Goal: Task Accomplishment & Management: Complete application form

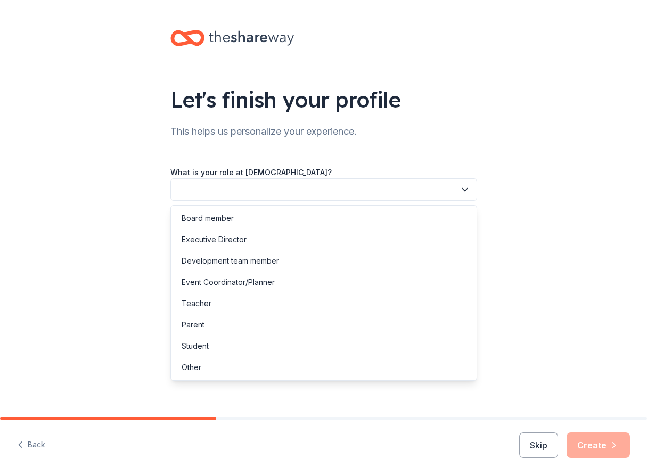
click at [306, 188] on button "button" at bounding box center [323, 189] width 307 height 22
click at [203, 222] on div "Board member" at bounding box center [208, 218] width 52 height 13
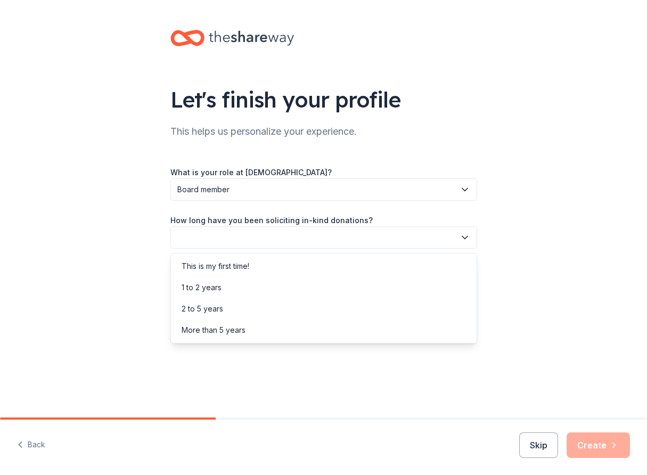
click at [223, 240] on button "button" at bounding box center [323, 237] width 307 height 22
click at [223, 264] on div "This is my first time!" at bounding box center [216, 266] width 68 height 13
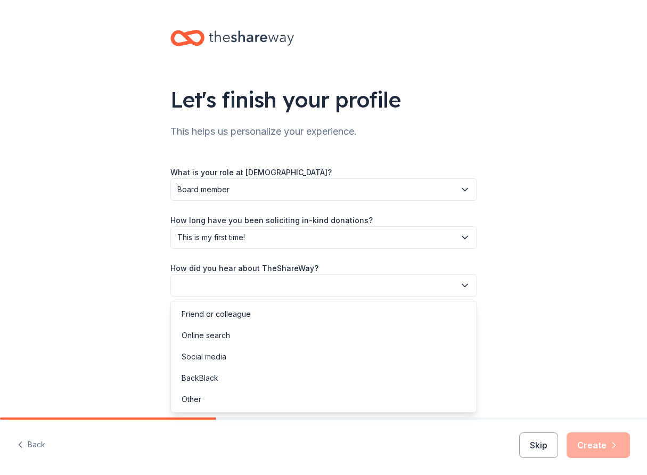
drag, startPoint x: 223, startPoint y: 264, endPoint x: 236, endPoint y: 286, distance: 25.8
click at [236, 286] on button "button" at bounding box center [323, 285] width 307 height 22
click at [225, 355] on div "Social media" at bounding box center [204, 356] width 45 height 13
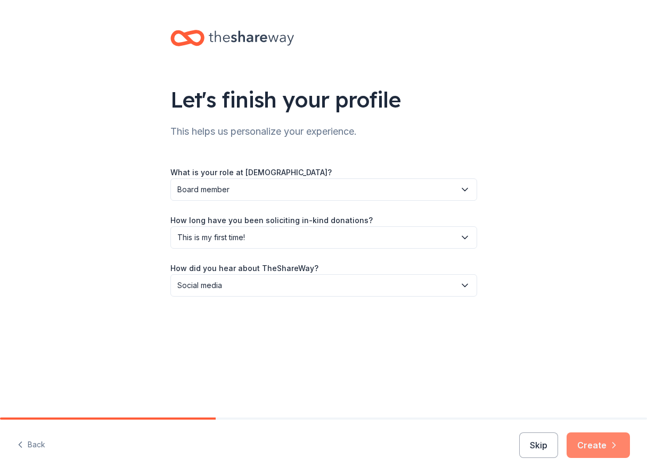
click at [597, 445] on button "Create" at bounding box center [598, 445] width 63 height 26
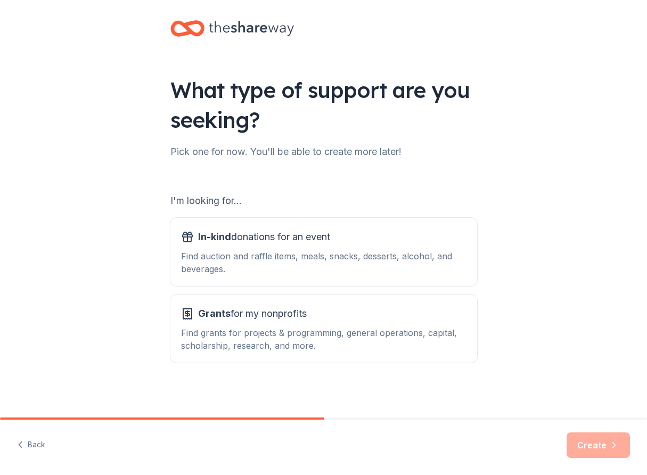
scroll to position [12, 0]
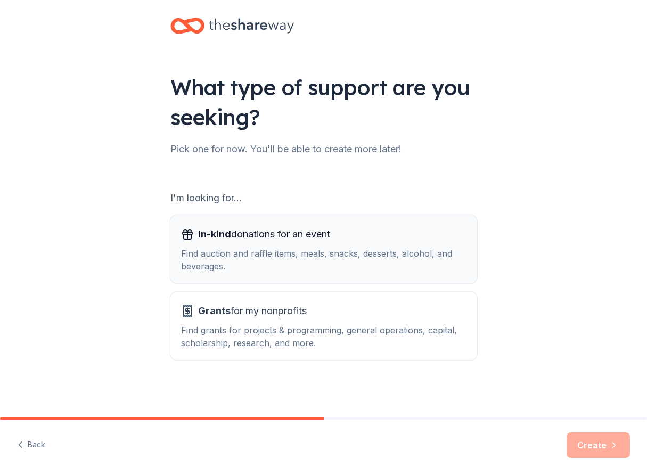
click at [243, 254] on div "Find auction and raffle items, meals, snacks, desserts, alcohol, and beverages." at bounding box center [323, 260] width 285 height 26
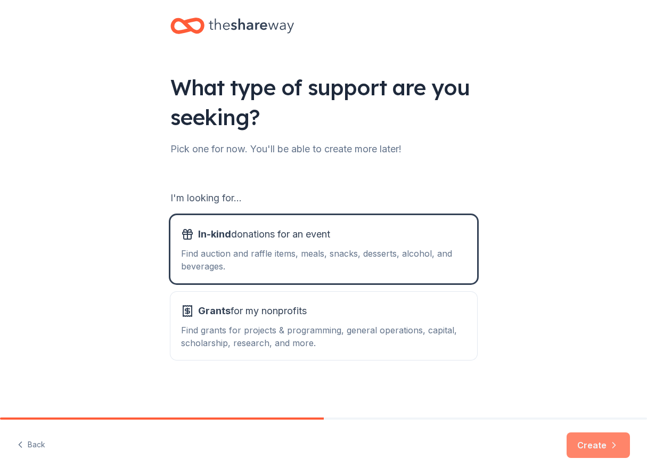
click at [574, 445] on button "Create" at bounding box center [598, 445] width 63 height 26
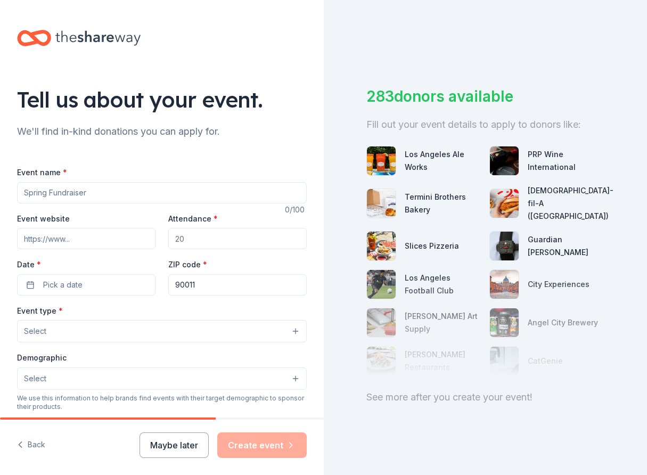
click at [130, 195] on input "Event name *" at bounding box center [162, 192] width 290 height 21
click at [128, 190] on input "Event name *" at bounding box center [162, 192] width 290 height 21
click at [60, 190] on input "Event name *" at bounding box center [162, 192] width 290 height 21
click at [125, 165] on div "Event name * 0 /100 Event website Attendance * Date * Pick a date ZIP code * 90…" at bounding box center [162, 403] width 290 height 509
drag, startPoint x: 192, startPoint y: 237, endPoint x: 196, endPoint y: 243, distance: 7.6
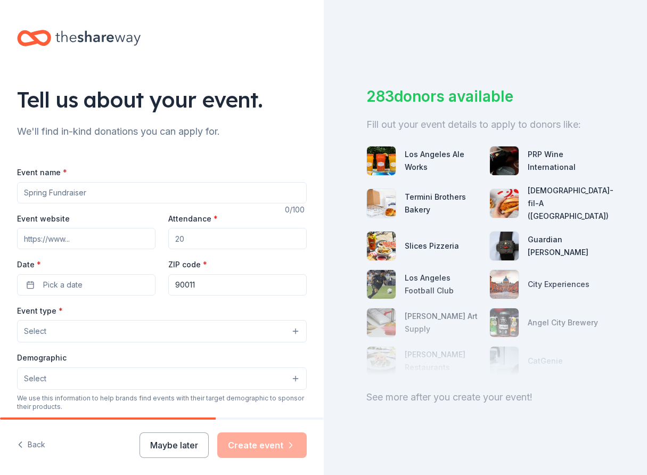
click at [168, 238] on input "Attendance *" at bounding box center [237, 238] width 138 height 21
type input "30"
click at [83, 192] on input "Event name *" at bounding box center [162, 192] width 290 height 21
type input "community feeding"
click at [32, 284] on button "Pick a date" at bounding box center [86, 284] width 138 height 21
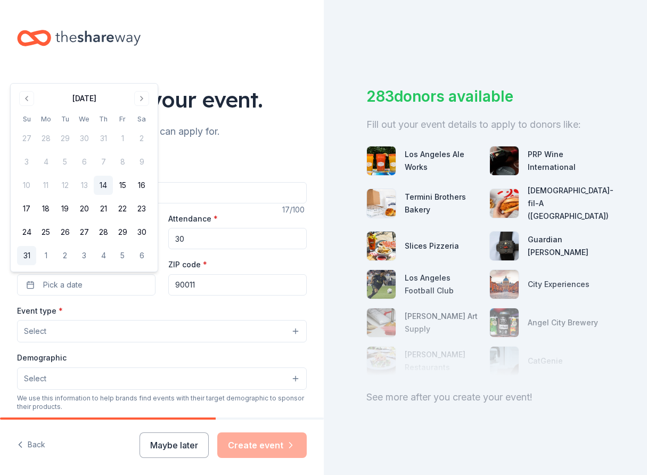
click at [23, 257] on button "31" at bounding box center [26, 255] width 19 height 19
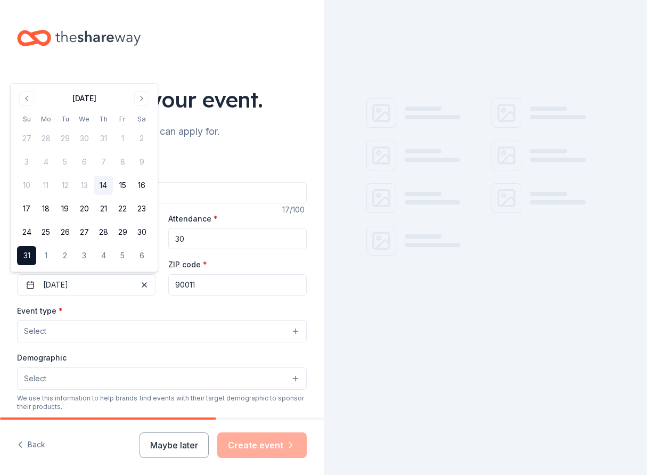
click at [217, 284] on input "90011" at bounding box center [237, 284] width 138 height 21
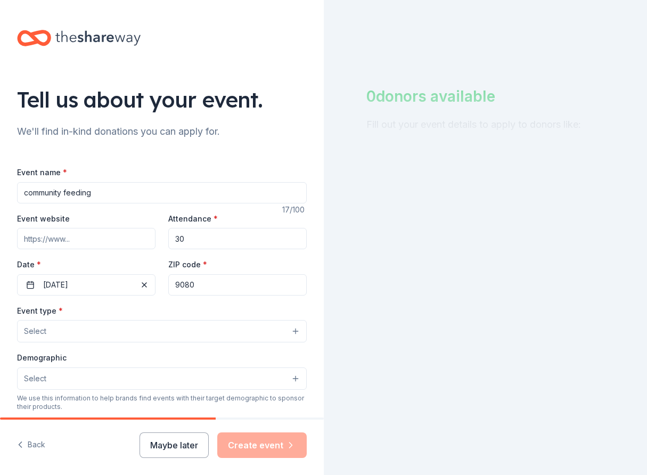
type input "90806"
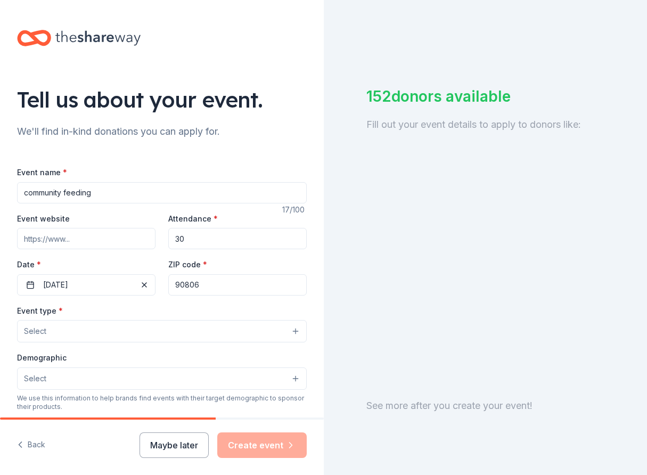
type input "1140 E Pacific Coast Hwy"
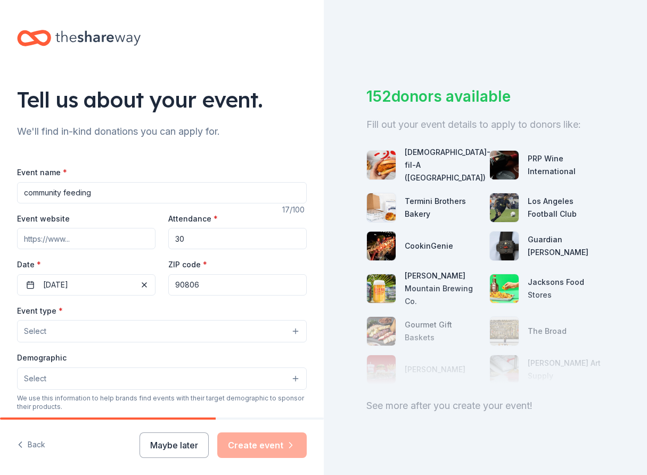
type input "90806"
click at [165, 333] on button "Select" at bounding box center [162, 331] width 290 height 22
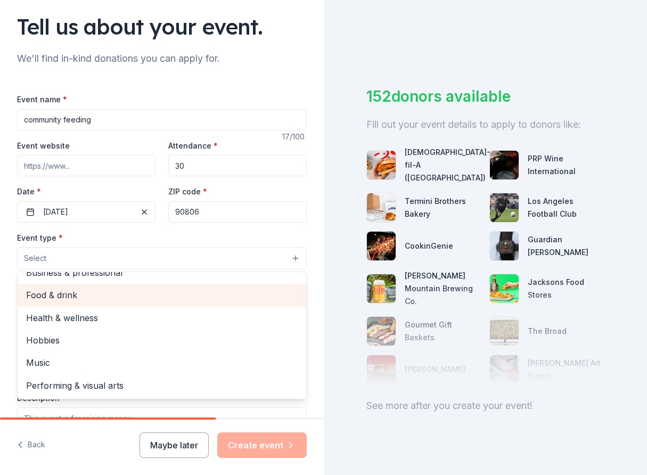
scroll to position [106, 0]
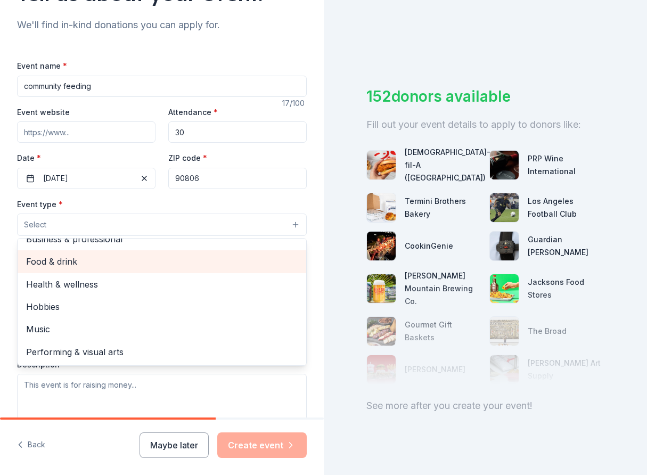
click at [57, 259] on span "Food & drink" at bounding box center [162, 261] width 272 height 14
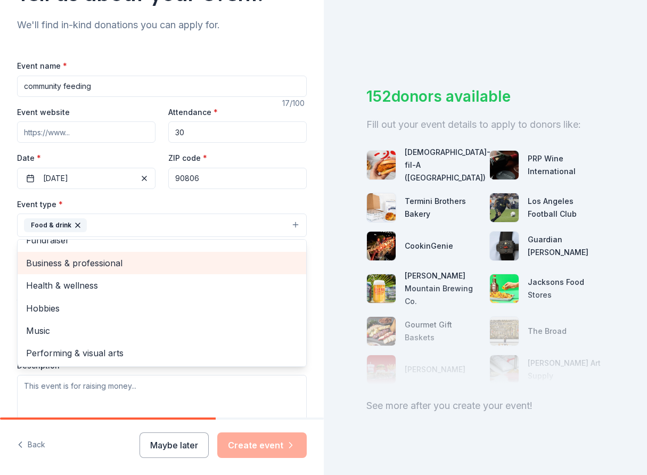
scroll to position [13, 0]
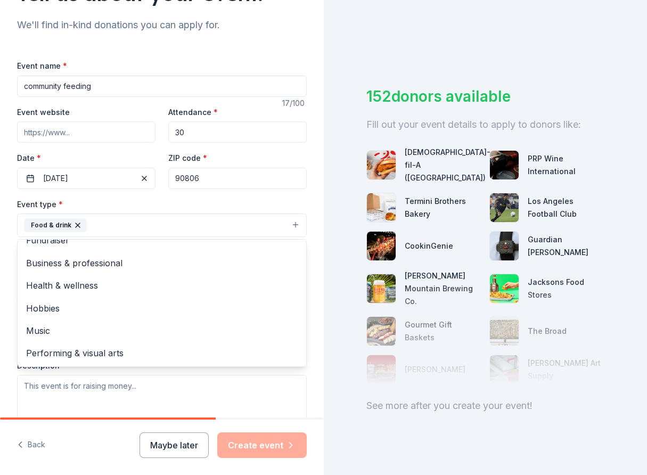
click at [265, 396] on div "Event type * Food & drink Fundraiser Business & professional Health & wellness …" at bounding box center [162, 310] width 290 height 225
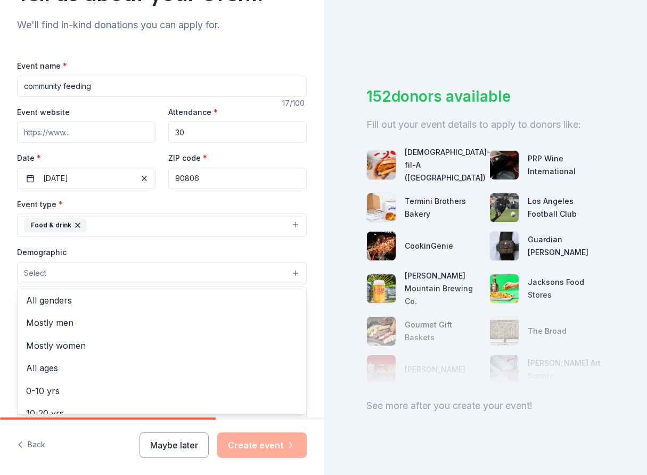
click at [127, 272] on button "Select" at bounding box center [162, 273] width 290 height 22
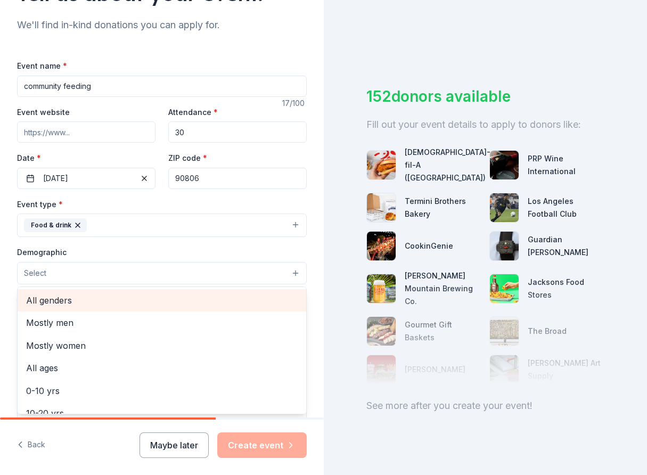
click at [72, 299] on span "All genders" at bounding box center [162, 300] width 272 height 14
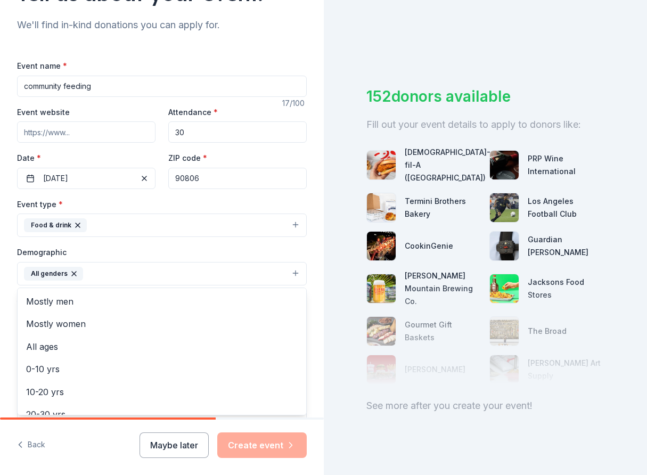
click at [305, 389] on div "Tell us about your event. We'll find in-kind donations you can apply for. Event…" at bounding box center [162, 249] width 324 height 711
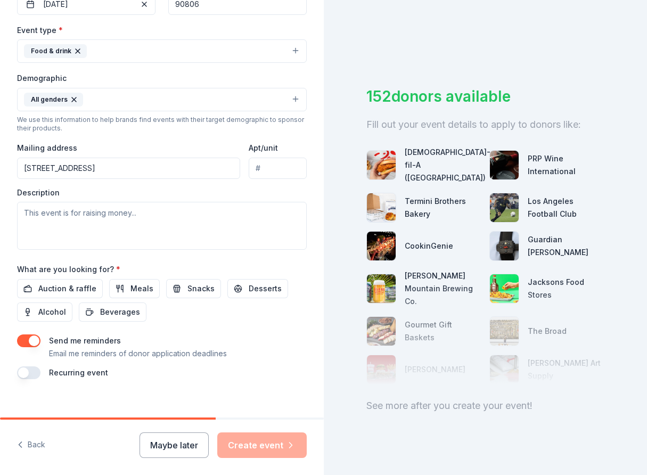
scroll to position [293, 0]
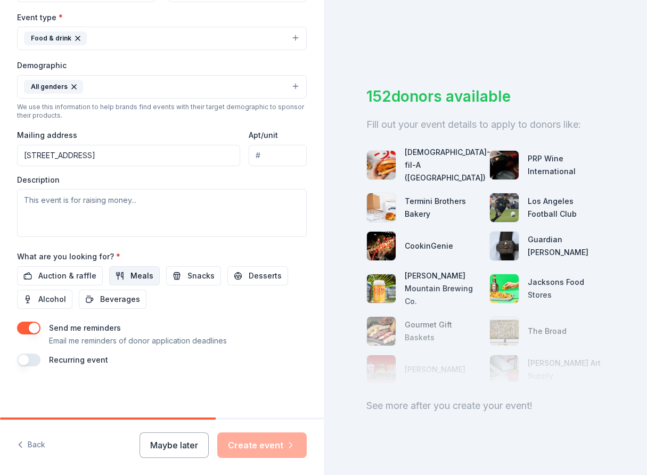
click at [137, 275] on span "Meals" at bounding box center [141, 275] width 23 height 13
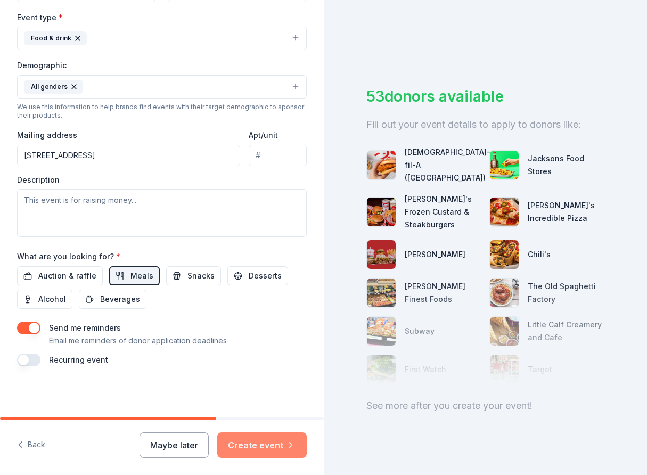
click at [264, 446] on button "Create event" at bounding box center [261, 445] width 89 height 26
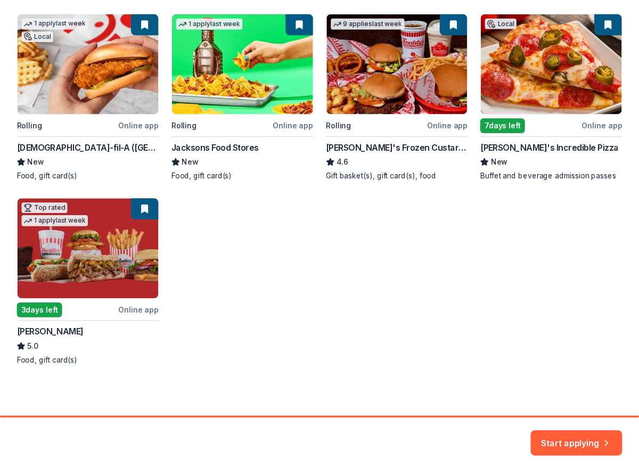
scroll to position [153, 0]
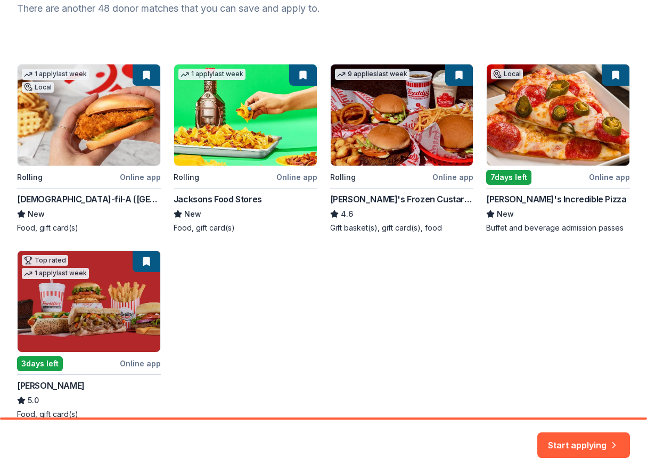
click at [410, 180] on div "1 apply last week Local Rolling Online app Chick-fil-A (Los Angeles) New Food, …" at bounding box center [323, 242] width 613 height 356
click at [448, 177] on div "1 apply last week Local Rolling Online app Chick-fil-A (Los Angeles) New Food, …" at bounding box center [323, 242] width 613 height 356
click at [232, 148] on div "1 apply last week Local Rolling Online app Chick-fil-A (Los Angeles) New Food, …" at bounding box center [323, 242] width 613 height 356
click at [298, 76] on div "1 apply last week Local Rolling Online app Chick-fil-A (Los Angeles) New Food, …" at bounding box center [323, 242] width 613 height 356
click at [597, 177] on div "1 apply last week Local Rolling Online app Chick-fil-A (Los Angeles) New Food, …" at bounding box center [323, 242] width 613 height 356
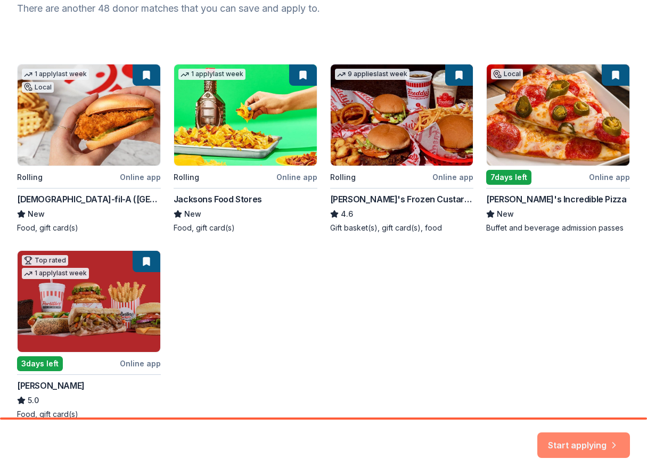
click at [580, 443] on button "Start applying" at bounding box center [583, 441] width 93 height 26
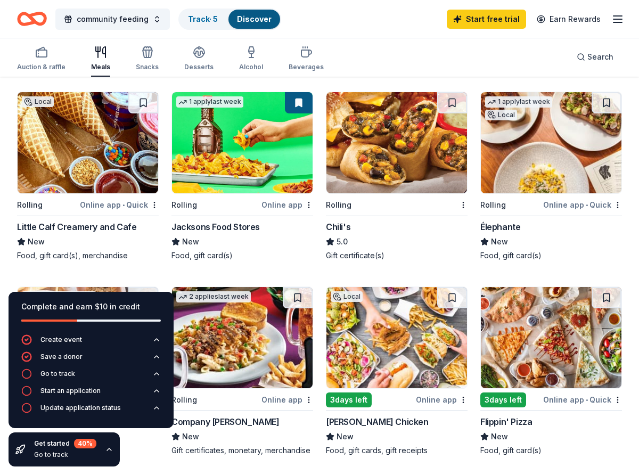
scroll to position [692, 0]
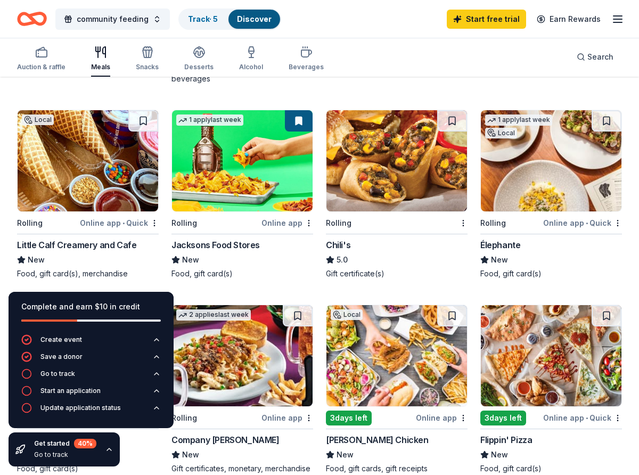
click at [138, 223] on div "Online app • Quick" at bounding box center [119, 222] width 79 height 13
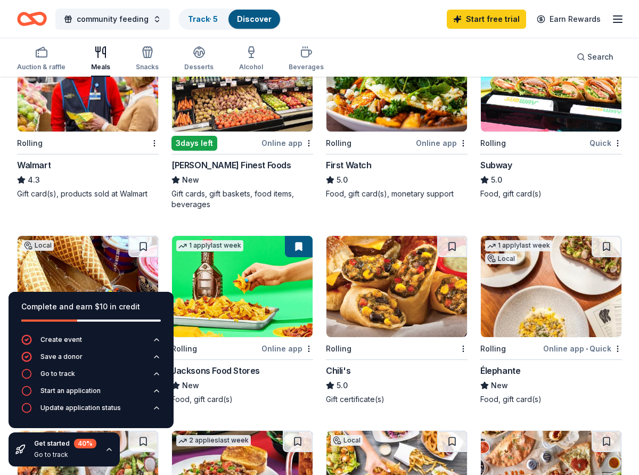
scroll to position [558, 0]
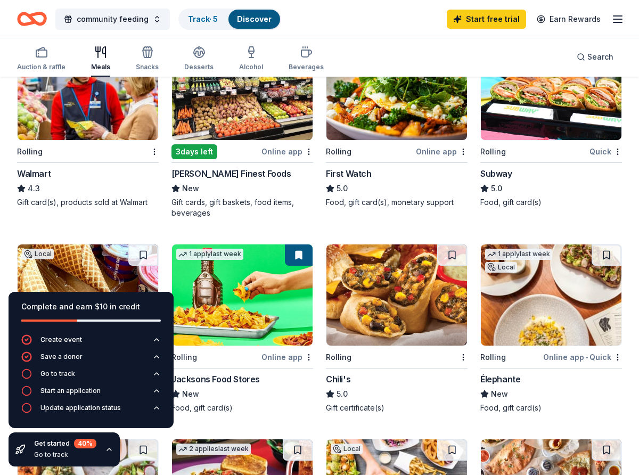
click at [287, 144] on div "Local 3 days left Online app Jensen’s Finest Foods New Gift cards, gift baskets…" at bounding box center [242, 128] width 142 height 180
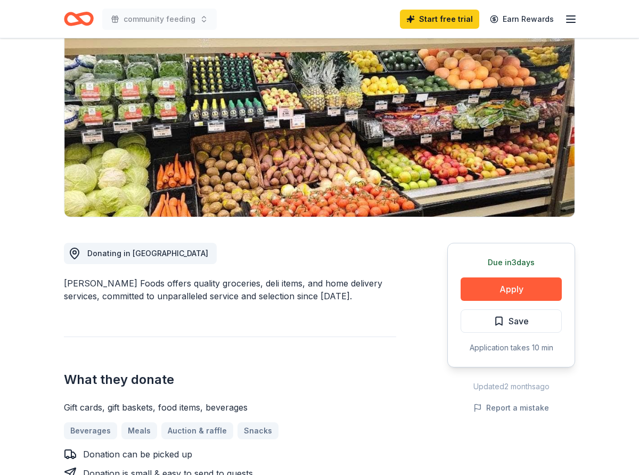
scroll to position [160, 0]
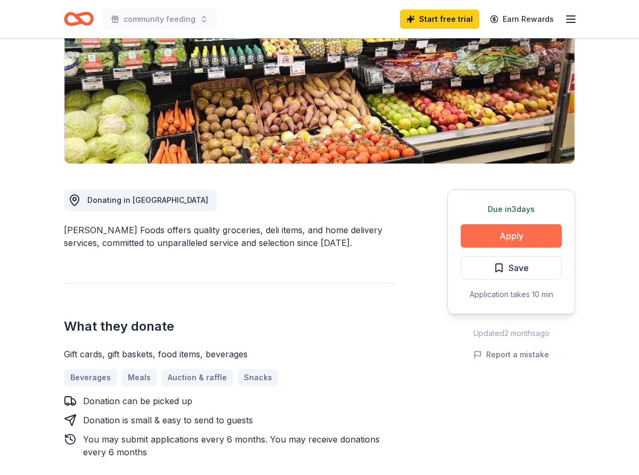
click at [506, 235] on button "Apply" at bounding box center [511, 235] width 101 height 23
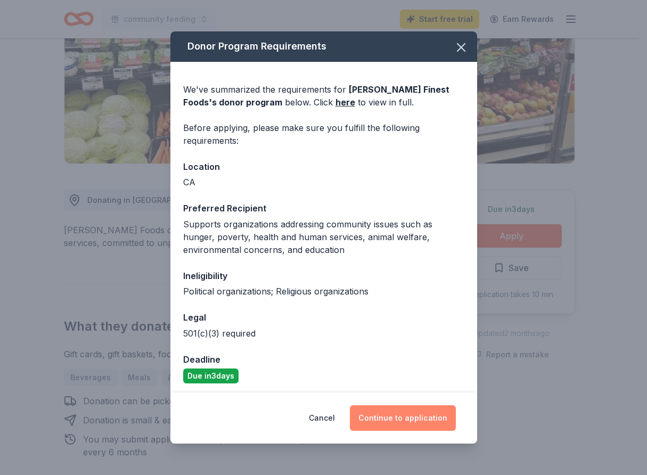
click at [391, 414] on button "Continue to application" at bounding box center [403, 418] width 106 height 26
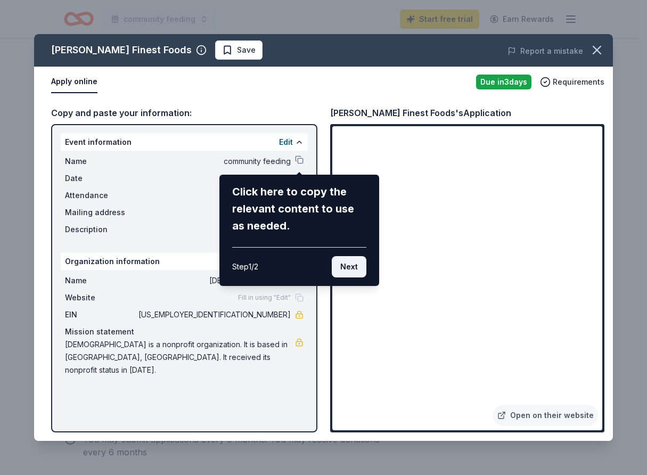
click at [344, 269] on button "Next" at bounding box center [349, 266] width 35 height 21
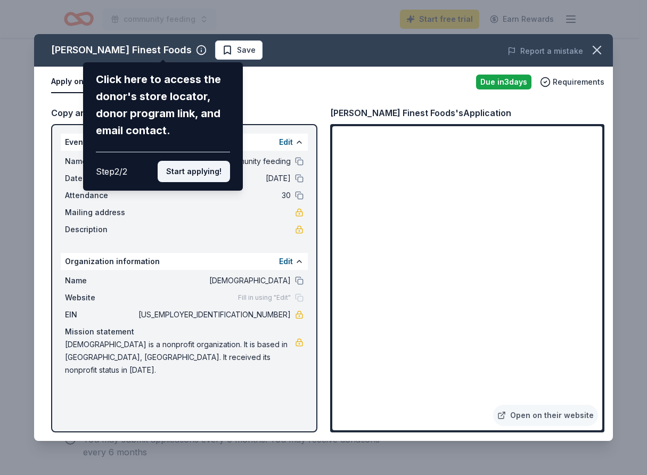
click at [186, 175] on button "Start applying!" at bounding box center [194, 171] width 72 height 21
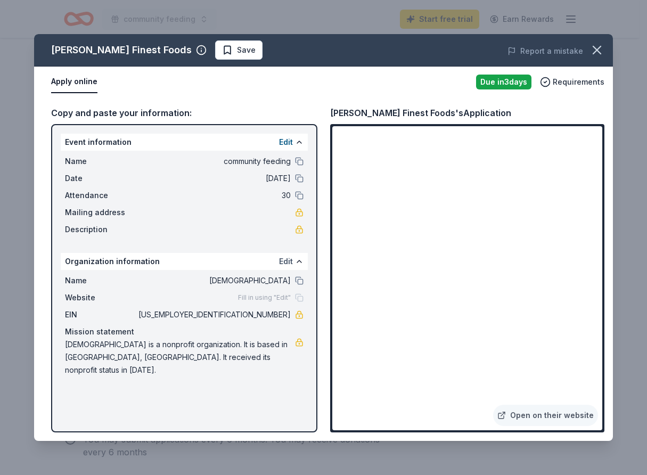
click at [289, 260] on button "Edit" at bounding box center [286, 261] width 14 height 13
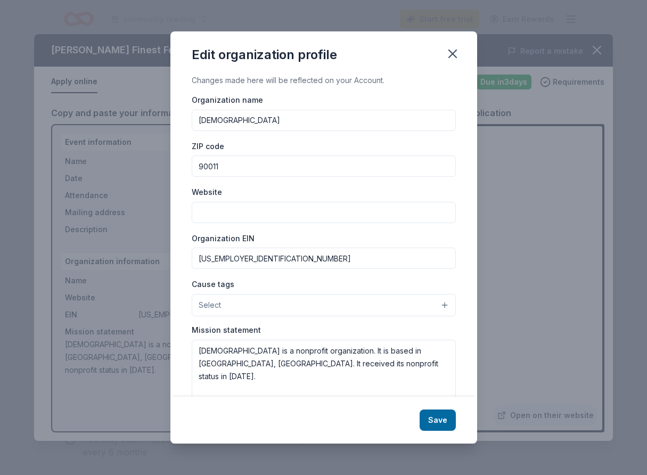
click at [150, 436] on div "Edit organization profile Changes made here will be reflected on your Account. …" at bounding box center [323, 237] width 647 height 475
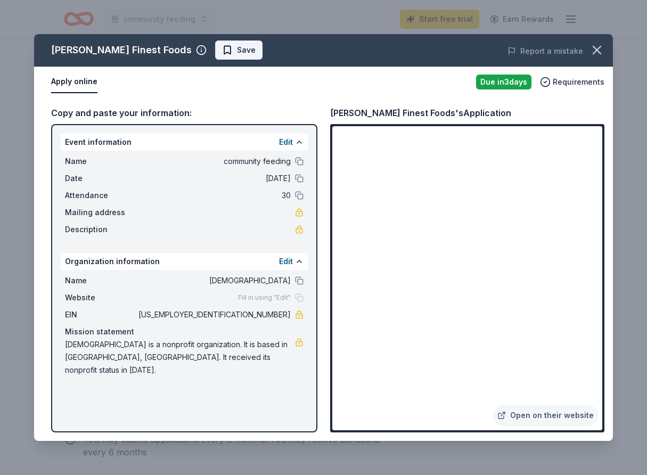
click at [237, 48] on span "Save" at bounding box center [246, 50] width 19 height 13
click at [590, 47] on icon "button" at bounding box center [596, 50] width 15 height 15
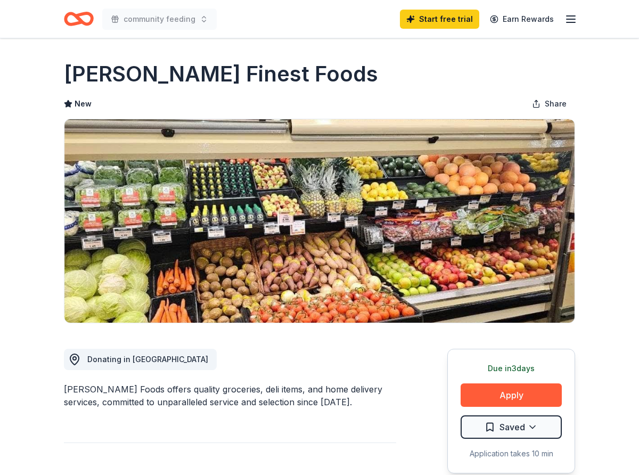
scroll to position [0, 0]
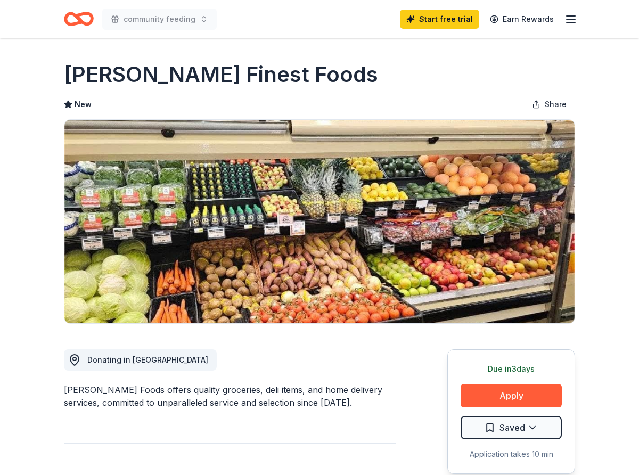
click at [564, 19] on div "Start free trial Earn Rewards" at bounding box center [488, 18] width 177 height 25
click at [568, 19] on line "button" at bounding box center [571, 19] width 9 height 0
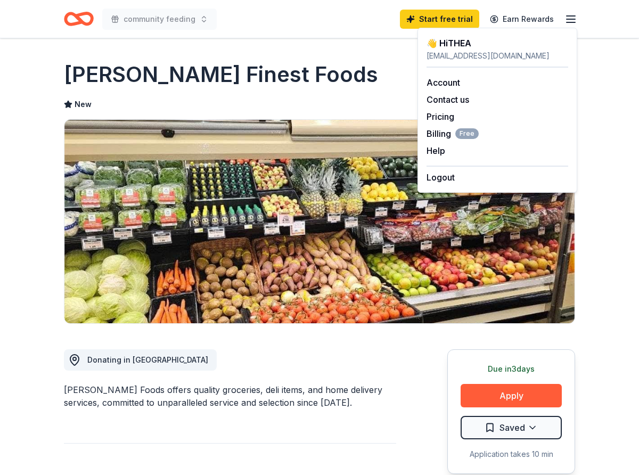
click at [344, 96] on div "New Share" at bounding box center [319, 104] width 511 height 21
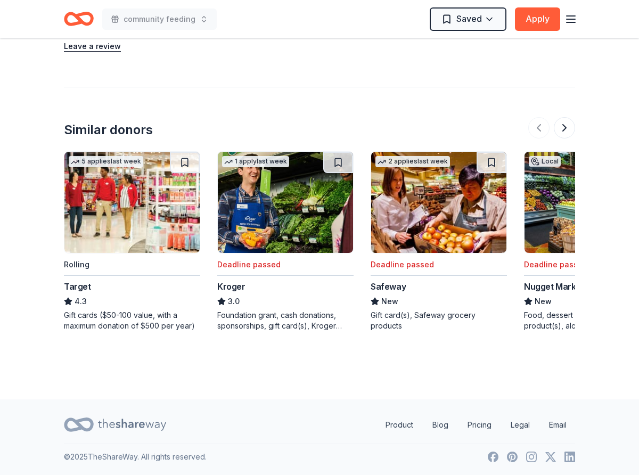
scroll to position [1107, 0]
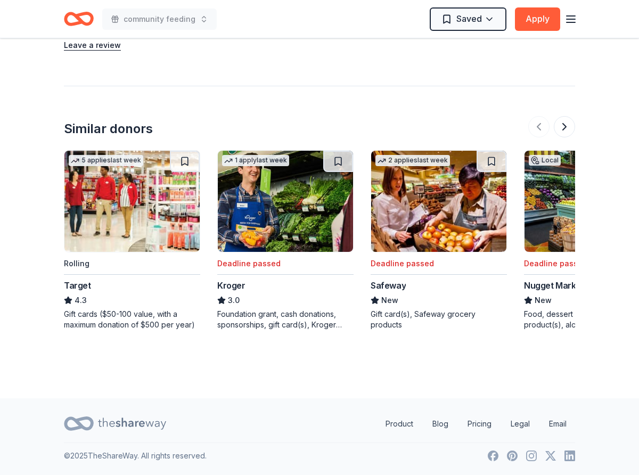
click at [169, 221] on img at bounding box center [131, 201] width 135 height 101
click at [566, 128] on button at bounding box center [564, 126] width 21 height 21
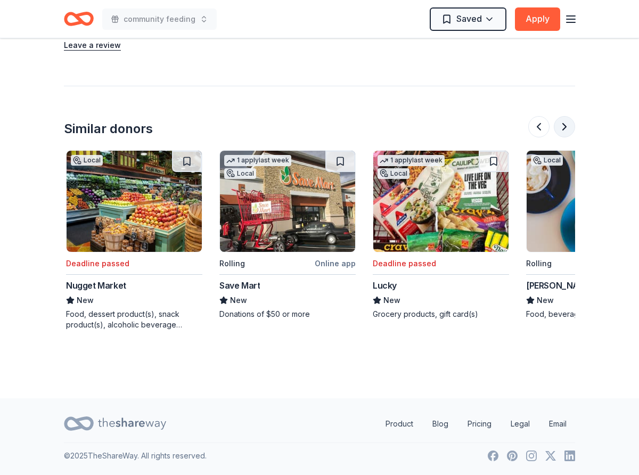
scroll to position [0, 460]
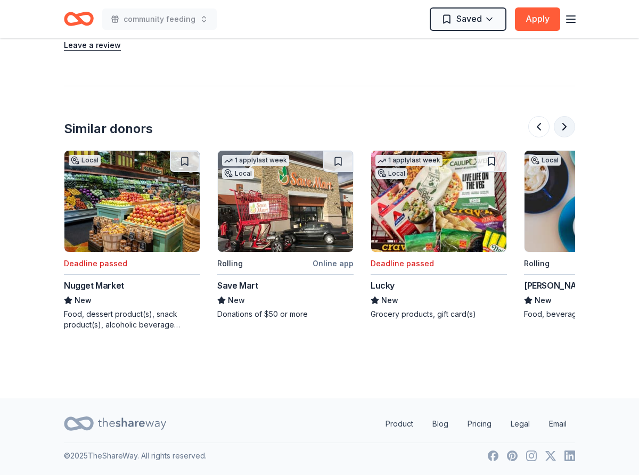
click at [567, 127] on button at bounding box center [564, 126] width 21 height 21
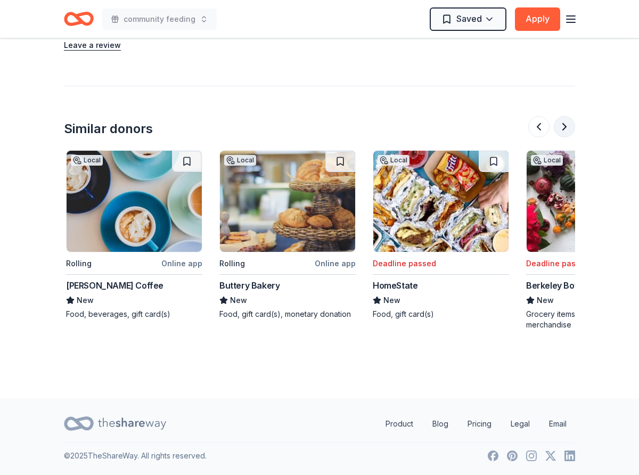
scroll to position [0, 920]
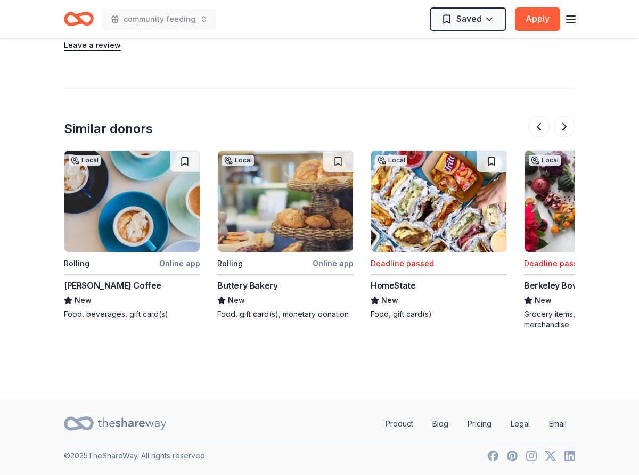
click at [334, 266] on div "Online app" at bounding box center [333, 263] width 41 height 13
click at [563, 130] on button at bounding box center [564, 126] width 21 height 21
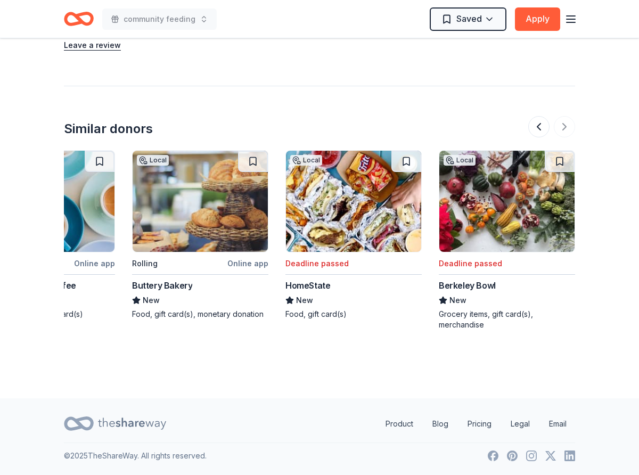
click at [564, 129] on div at bounding box center [551, 126] width 47 height 21
click at [537, 123] on button at bounding box center [538, 126] width 21 height 21
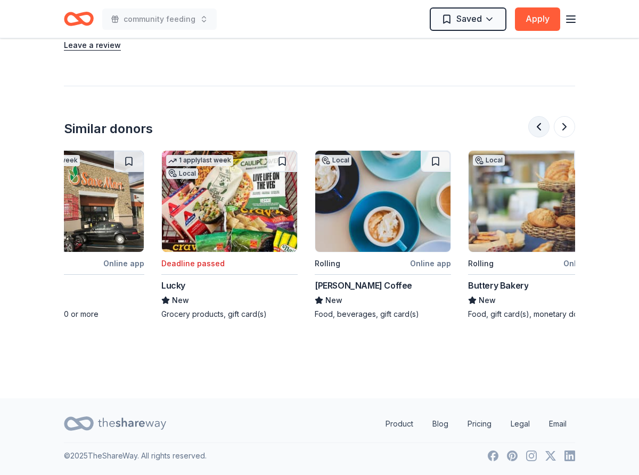
click at [537, 123] on button at bounding box center [538, 126] width 21 height 21
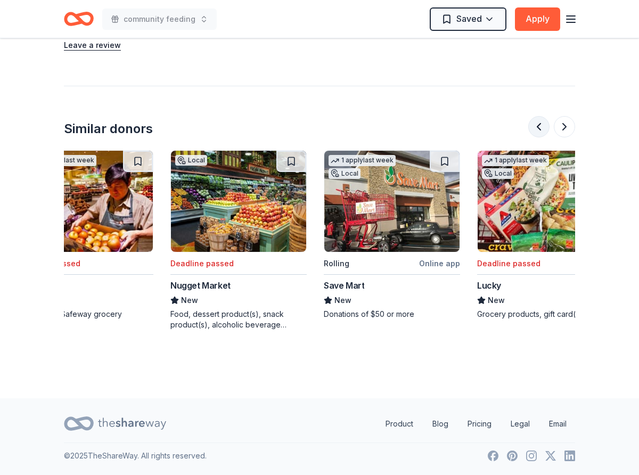
scroll to position [0, 307]
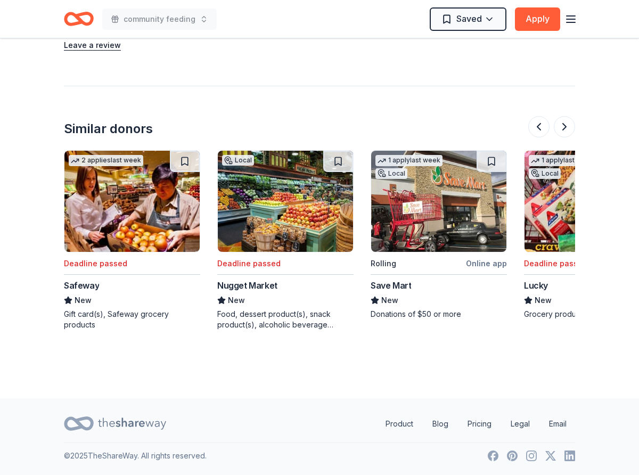
click at [495, 264] on div "Online app" at bounding box center [486, 263] width 41 height 13
click at [565, 126] on button at bounding box center [564, 126] width 21 height 21
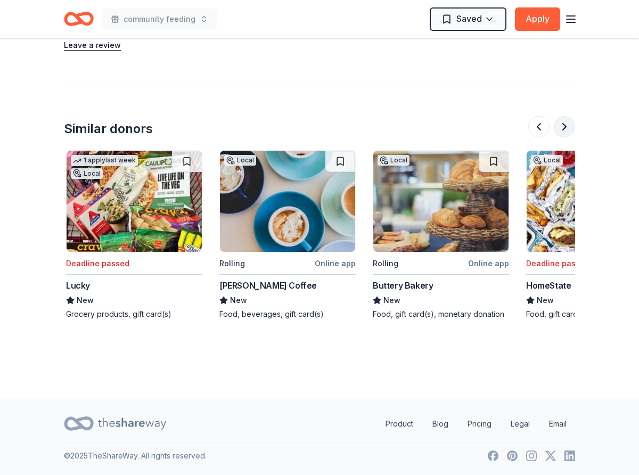
scroll to position [0, 767]
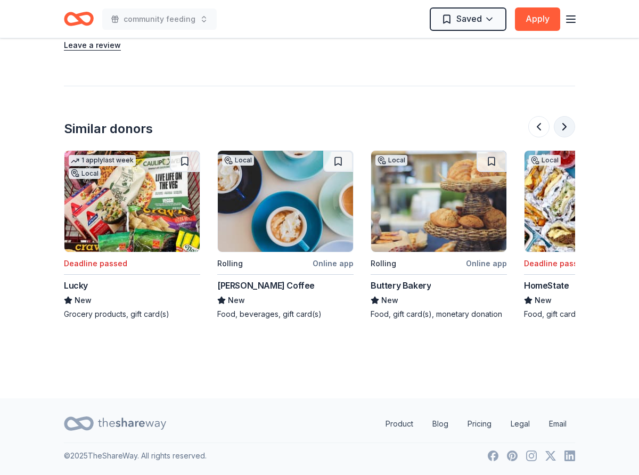
click at [565, 126] on button at bounding box center [564, 126] width 21 height 21
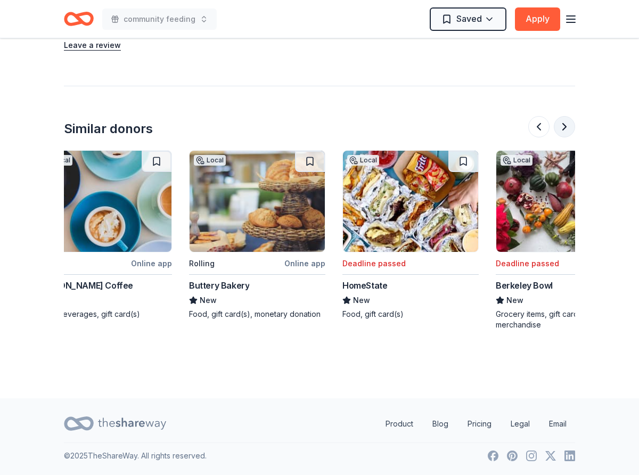
scroll to position [0, 1005]
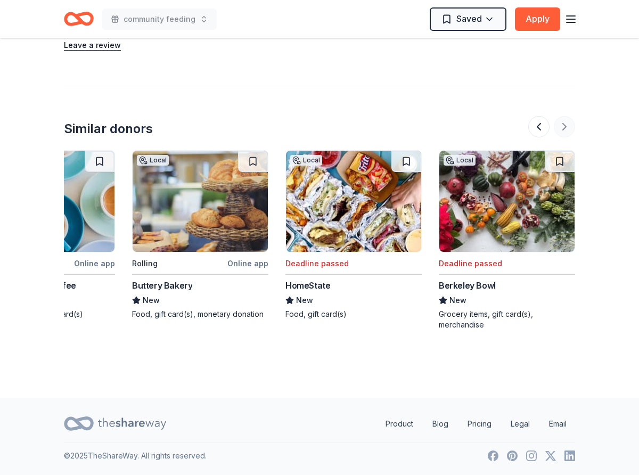
click at [565, 126] on div at bounding box center [551, 126] width 47 height 21
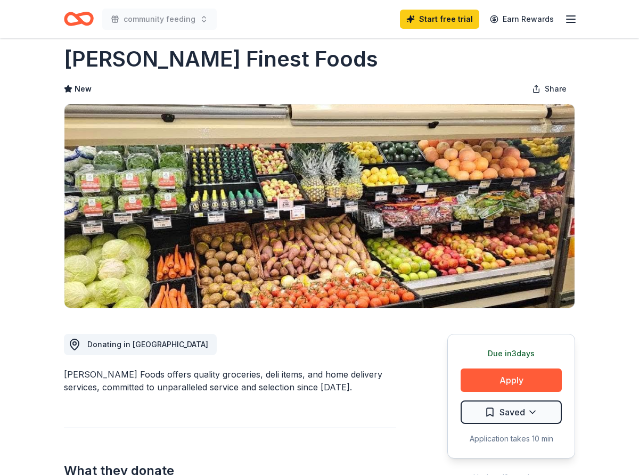
scroll to position [0, 0]
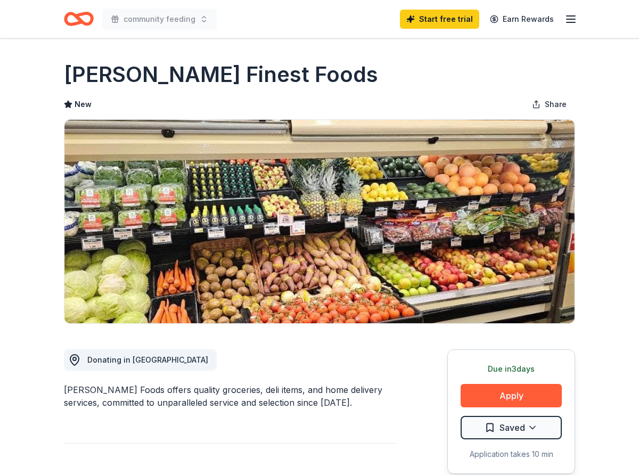
click at [568, 17] on icon "button" at bounding box center [570, 19] width 13 height 13
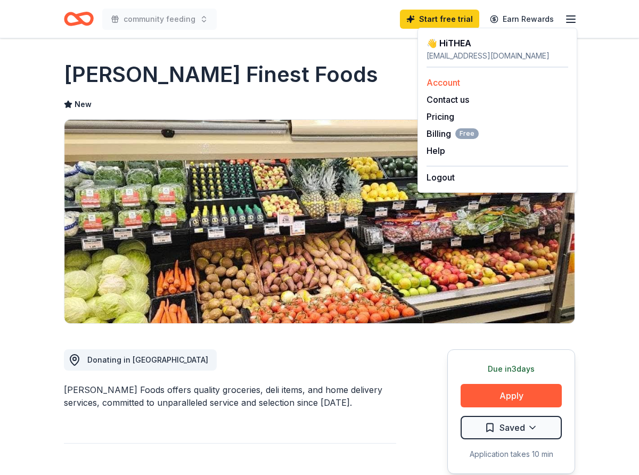
click at [437, 83] on link "Account" at bounding box center [443, 82] width 34 height 11
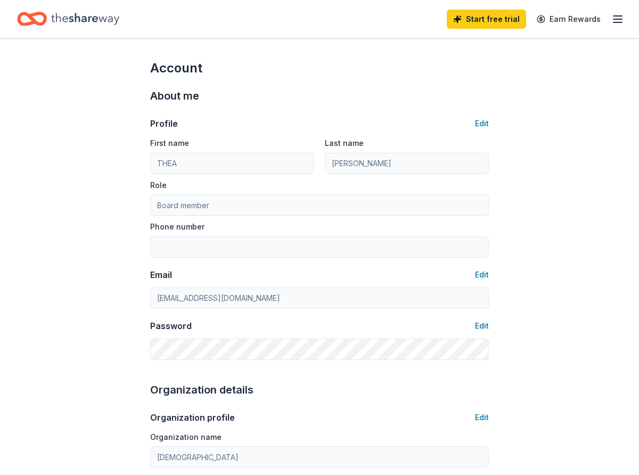
click at [438, 80] on div "About me Profile Edit First name THEA Last name BUTLER Role Board member Phone …" at bounding box center [319, 224] width 339 height 294
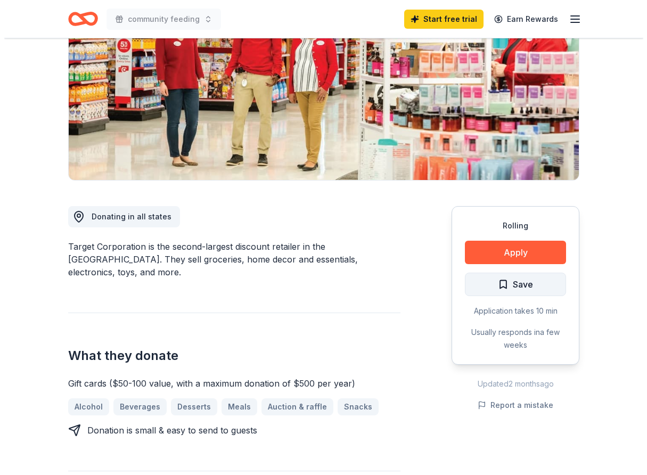
scroll to position [160, 0]
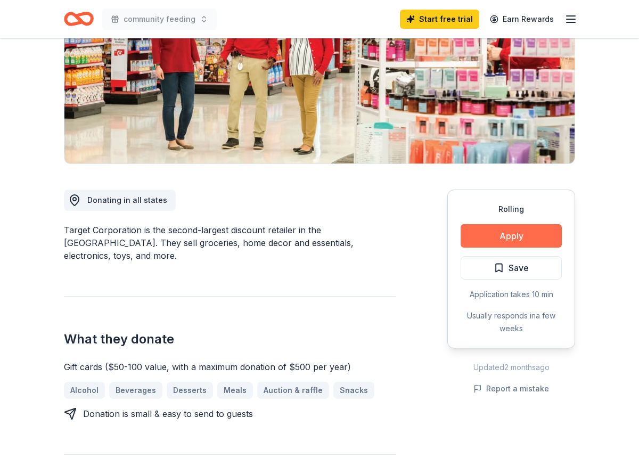
click at [509, 232] on button "Apply" at bounding box center [511, 235] width 101 height 23
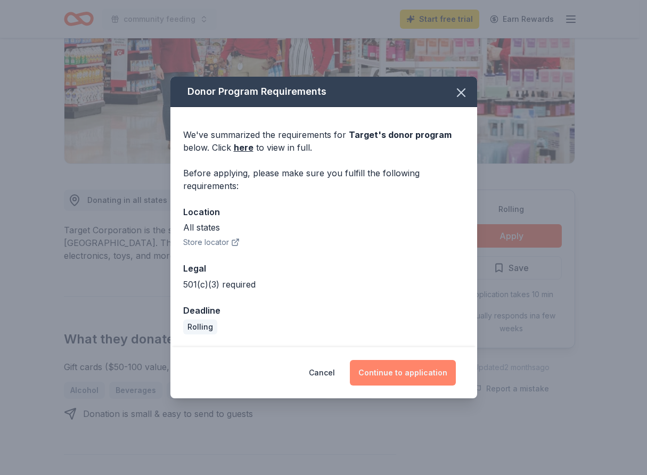
click at [401, 372] on button "Continue to application" at bounding box center [403, 373] width 106 height 26
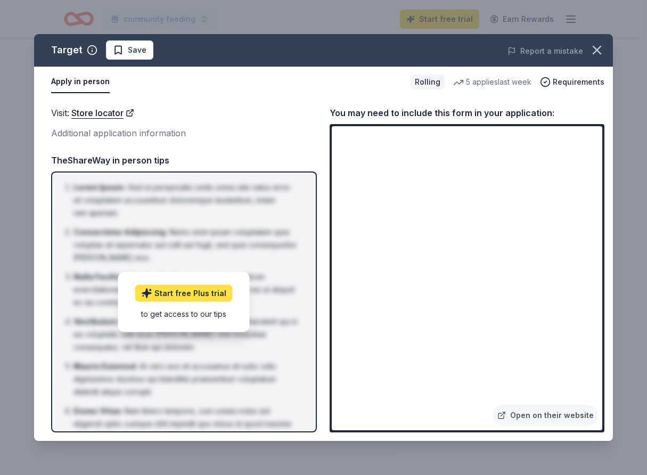
click at [187, 295] on link "Start free Plus trial" at bounding box center [183, 293] width 97 height 17
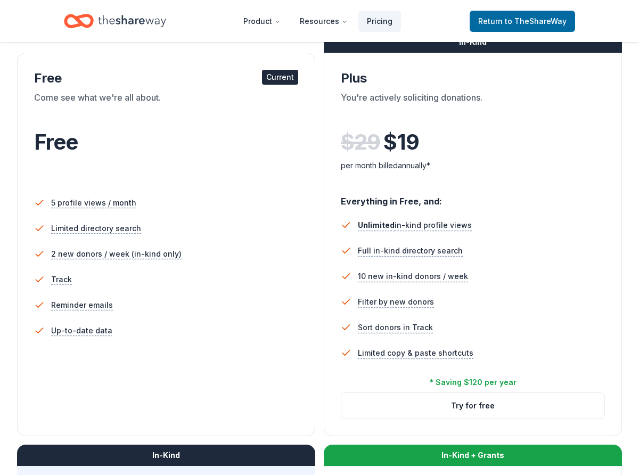
scroll to position [106, 0]
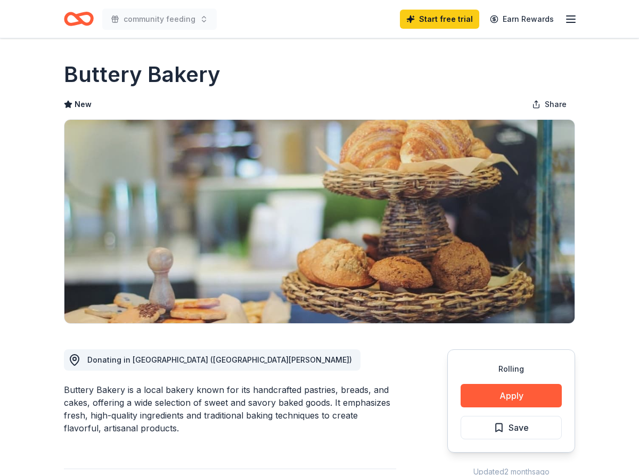
scroll to position [53, 0]
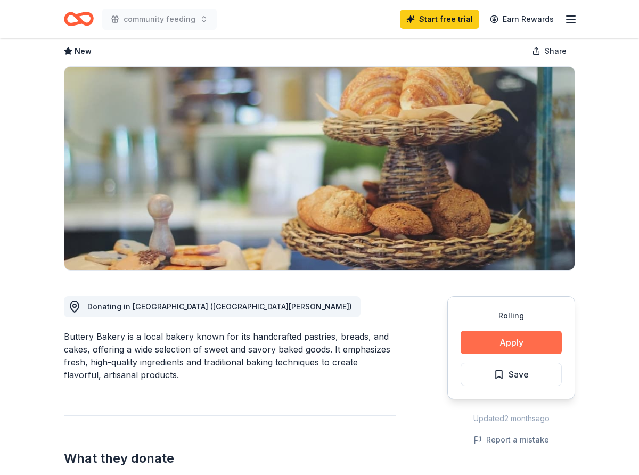
click at [515, 343] on button "Apply" at bounding box center [511, 342] width 101 height 23
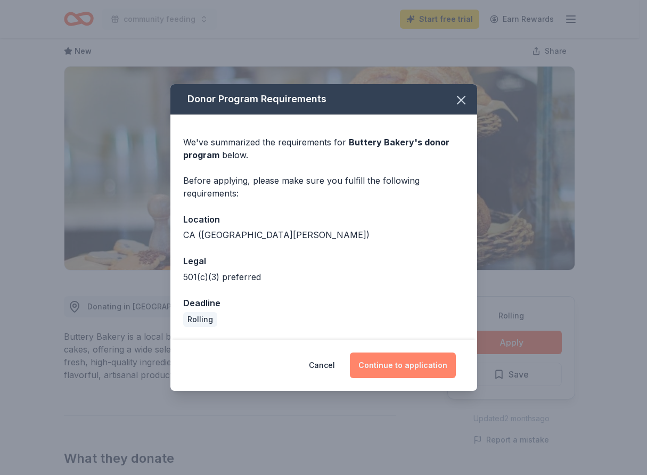
click at [405, 363] on button "Continue to application" at bounding box center [403, 365] width 106 height 26
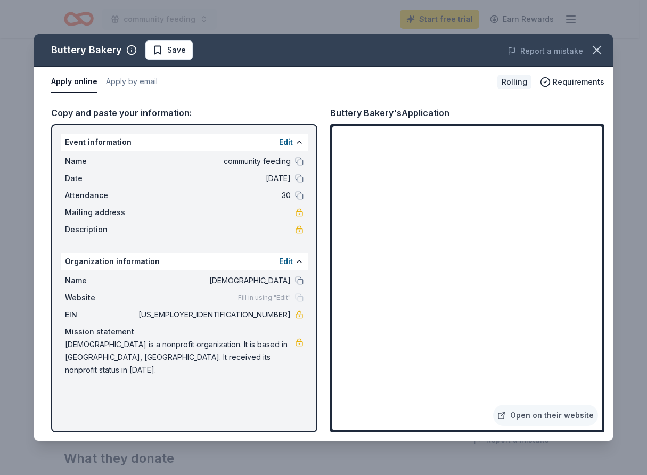
click at [600, 48] on icon "button" at bounding box center [596, 49] width 7 height 7
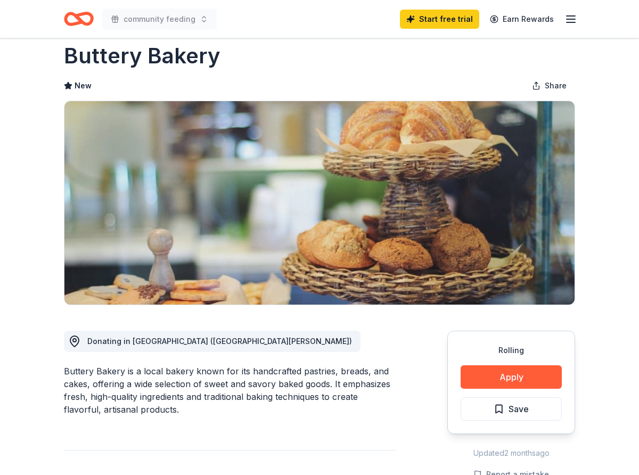
scroll to position [0, 0]
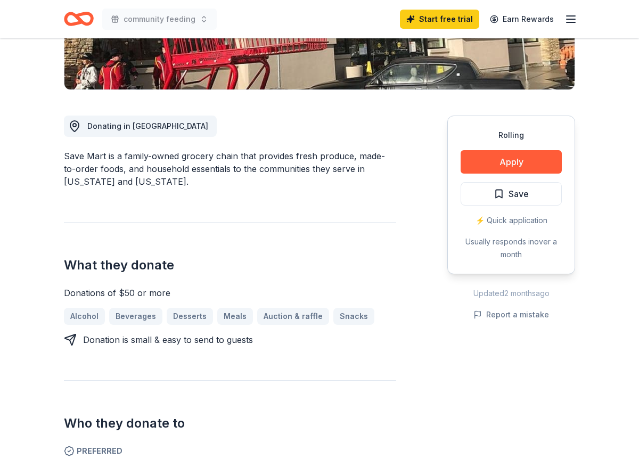
scroll to position [213, 0]
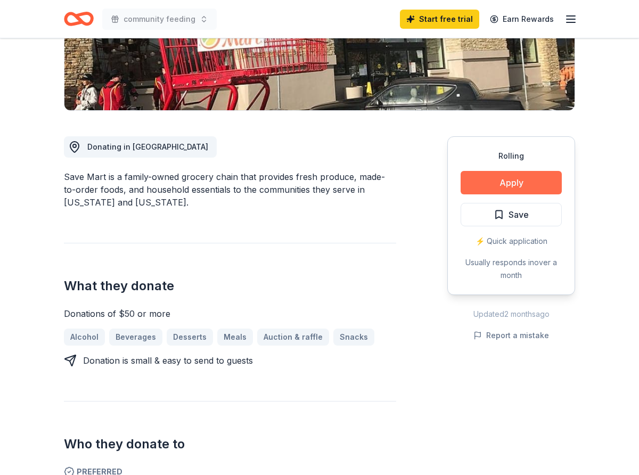
click at [511, 179] on button "Apply" at bounding box center [511, 182] width 101 height 23
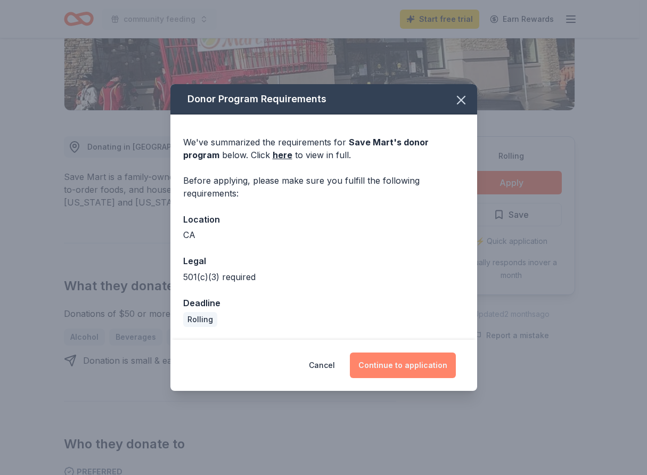
click at [413, 363] on button "Continue to application" at bounding box center [403, 365] width 106 height 26
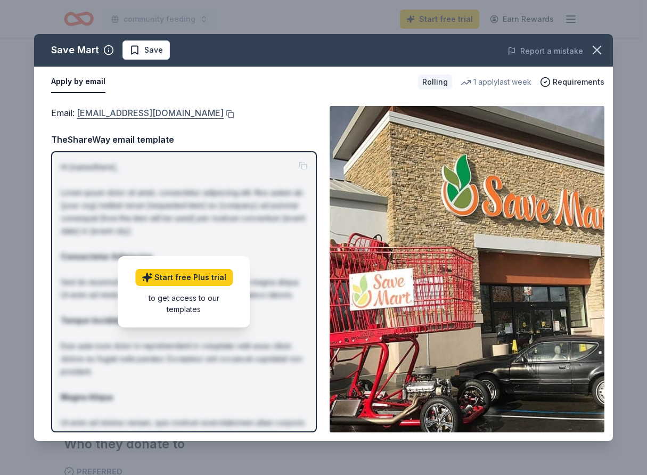
click at [127, 111] on link "[EMAIL_ADDRESS][DOMAIN_NAME]" at bounding box center [150, 113] width 147 height 14
click at [595, 46] on icon "button" at bounding box center [596, 50] width 15 height 15
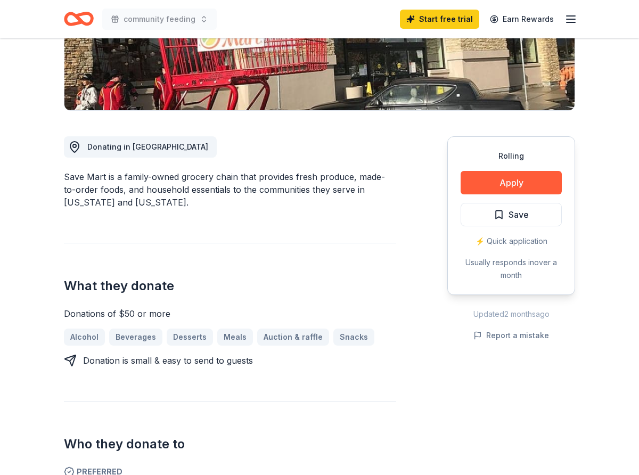
scroll to position [0, 0]
